Goal: Information Seeking & Learning: Learn about a topic

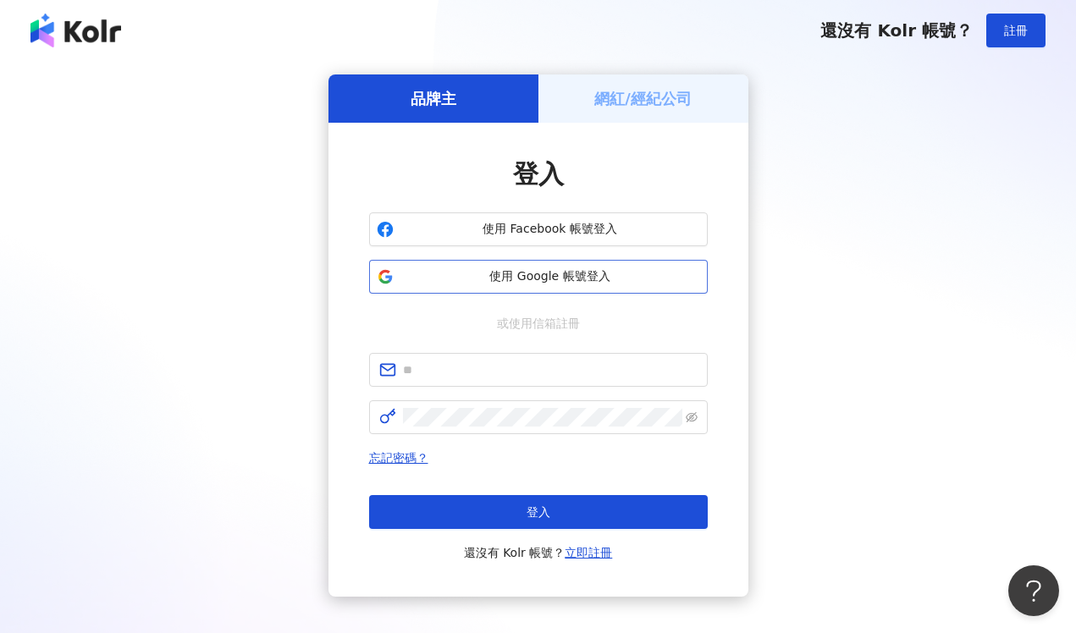
click at [617, 284] on span "使用 Google 帳號登入" at bounding box center [551, 276] width 300 height 17
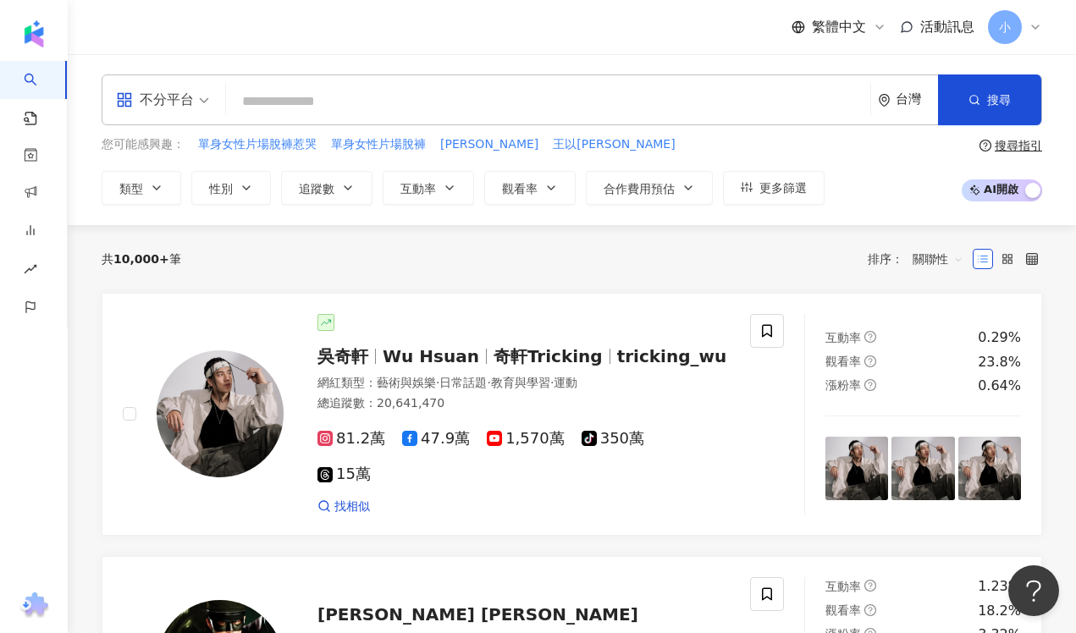
click at [340, 97] on input "search" at bounding box center [548, 102] width 631 height 32
type input "**"
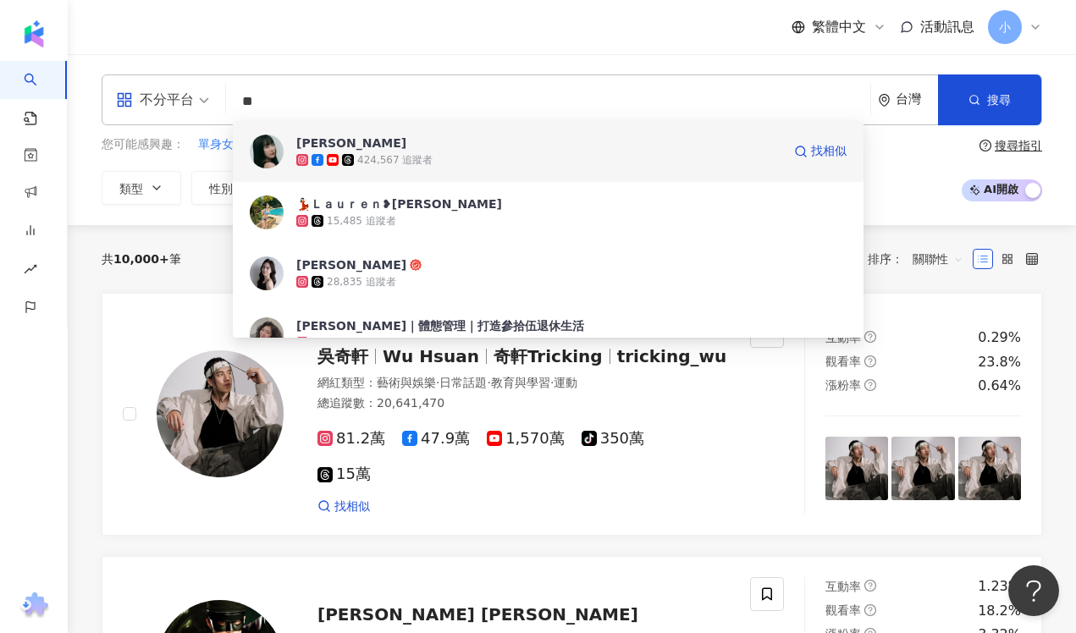
click at [486, 161] on div "424,567 追蹤者" at bounding box center [538, 160] width 485 height 17
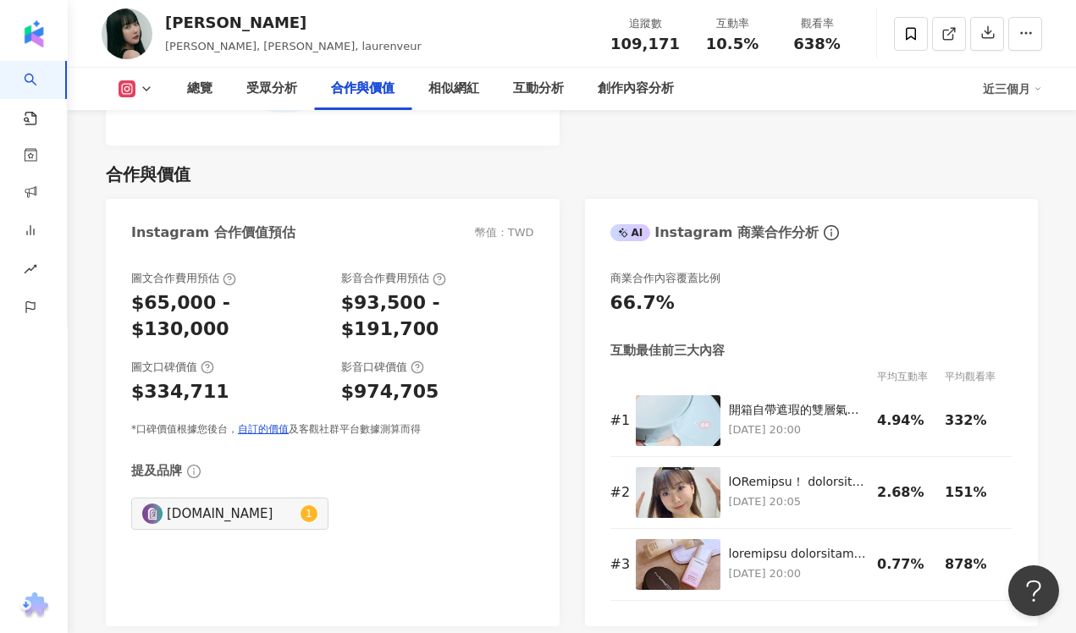
scroll to position [2329, 0]
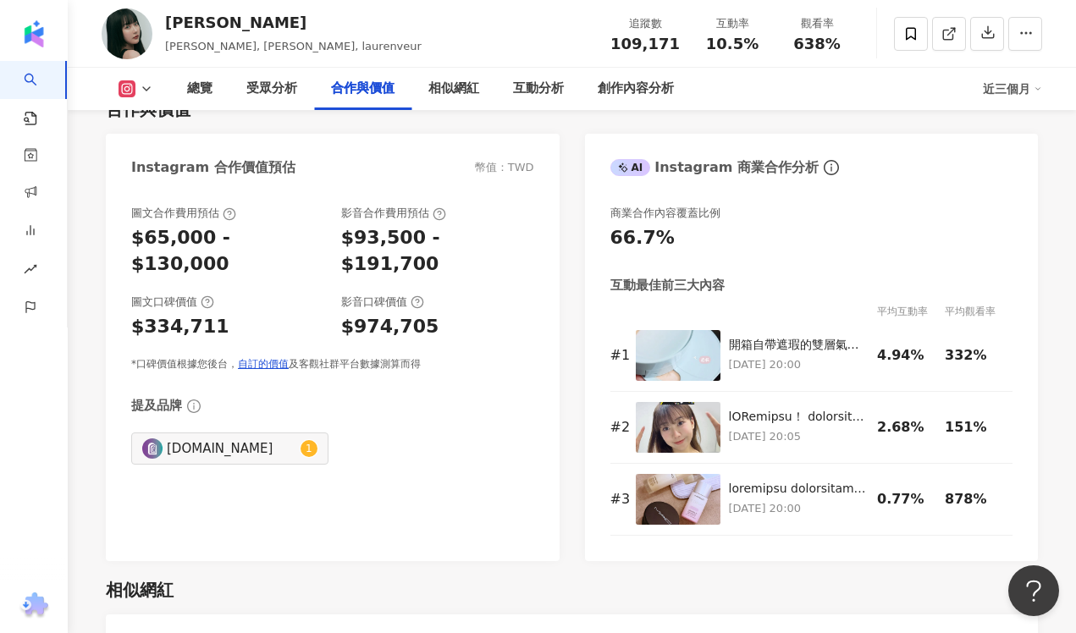
click at [413, 225] on div "$93,500 - $191,700" at bounding box center [437, 251] width 193 height 53
